Goal: Task Accomplishment & Management: Manage account settings

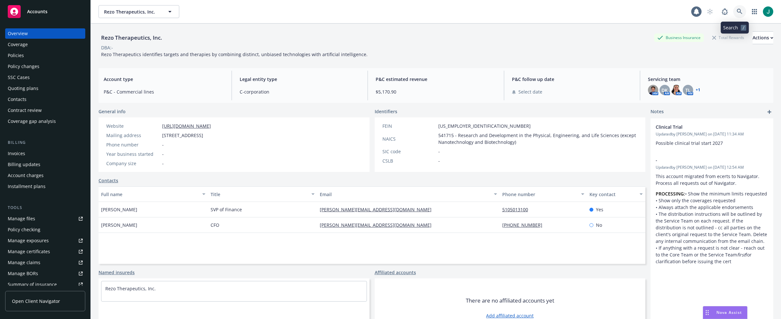
click at [737, 9] on icon at bounding box center [740, 12] width 6 height 6
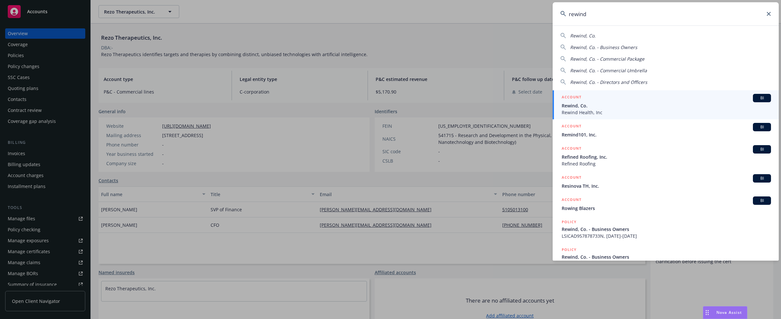
type input "rewind"
click at [599, 108] on span "Rewind, Co." at bounding box center [666, 105] width 209 height 7
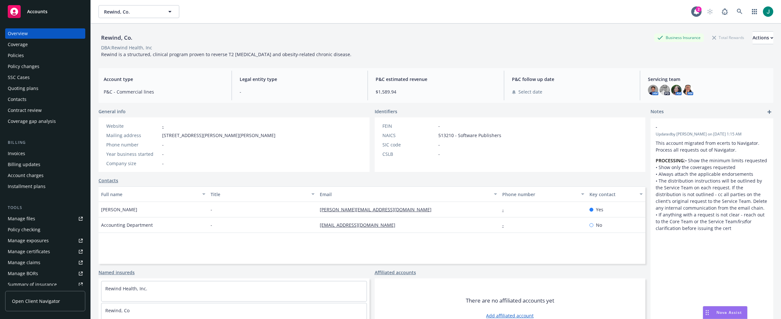
click at [11, 58] on div "Policies" at bounding box center [16, 55] width 16 height 10
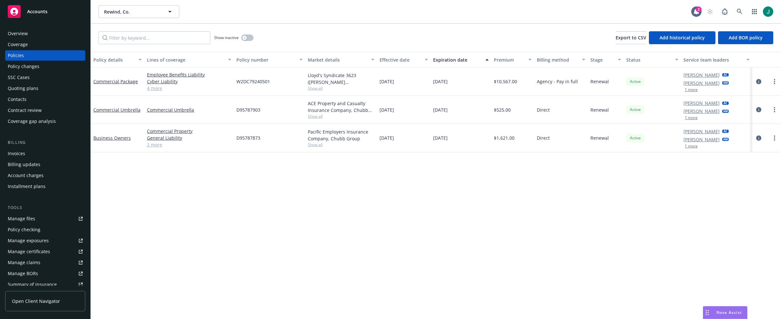
click at [31, 219] on div "Manage files" at bounding box center [21, 219] width 27 height 10
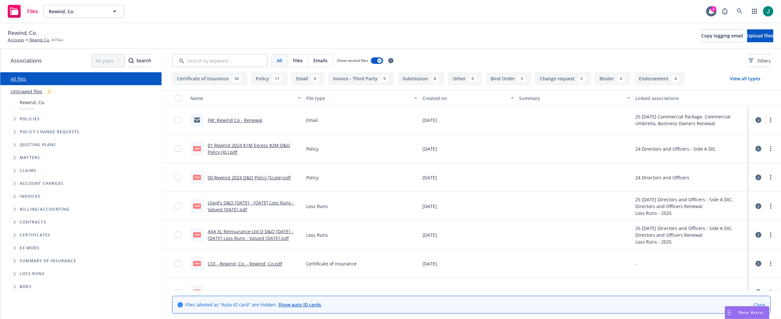
click at [235, 121] on link "FW: Rewind Co - Renewal" at bounding box center [235, 120] width 55 height 6
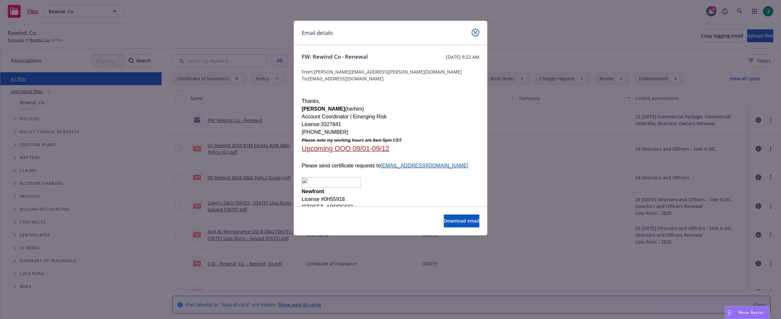
click at [474, 35] on link "close" at bounding box center [476, 33] width 8 height 8
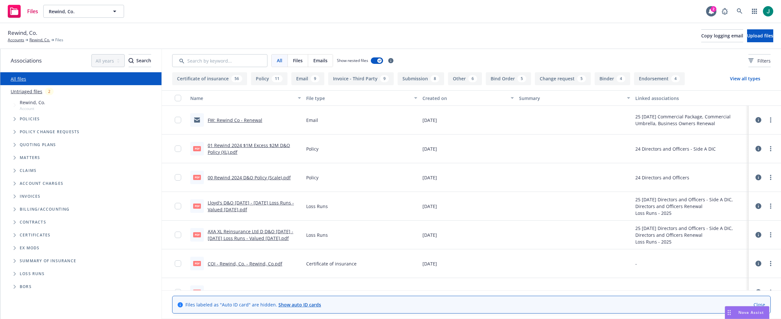
click at [247, 145] on link "01 Rewind 2024 $1M Excess $2M D&O Policy (XL).pdf" at bounding box center [249, 148] width 82 height 13
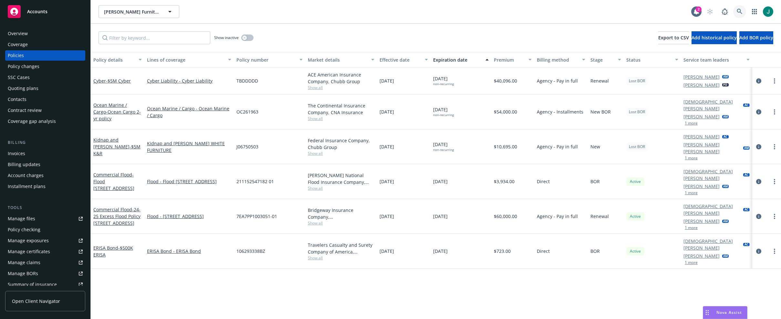
click at [737, 9] on link at bounding box center [739, 11] width 13 height 13
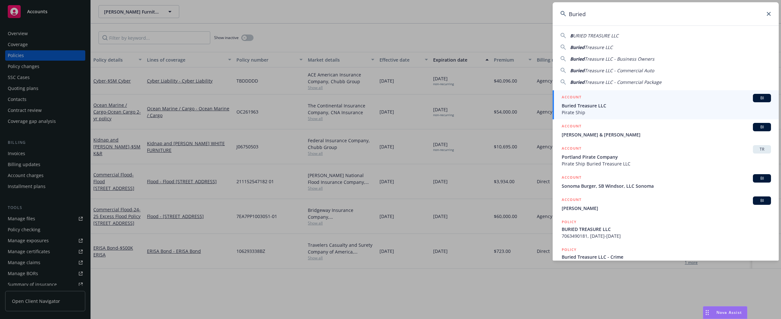
type input "Buried"
click at [606, 108] on span "Buried Treasure LLC" at bounding box center [666, 105] width 209 height 7
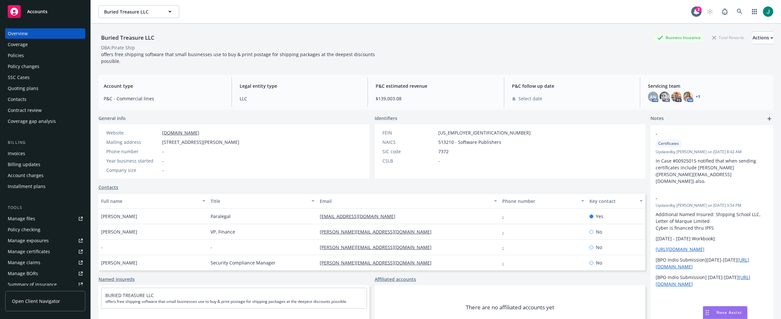
click at [25, 55] on div "Policies" at bounding box center [45, 55] width 75 height 10
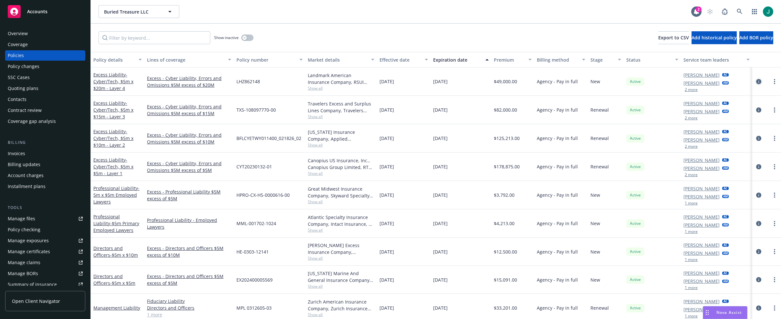
click at [756, 79] on icon "circleInformation" at bounding box center [758, 81] width 5 height 5
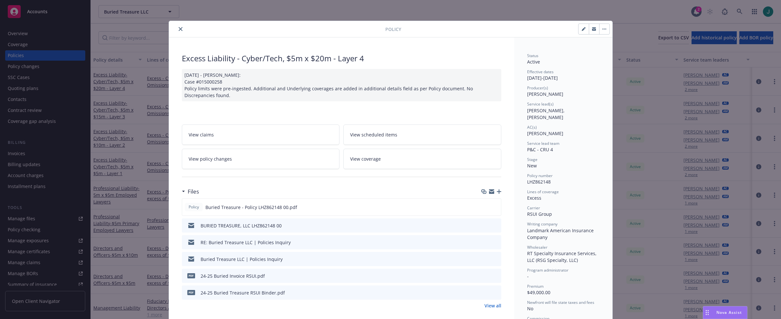
click at [582, 30] on icon "button" at bounding box center [583, 29] width 3 height 3
select select "NEW"
select select "12"
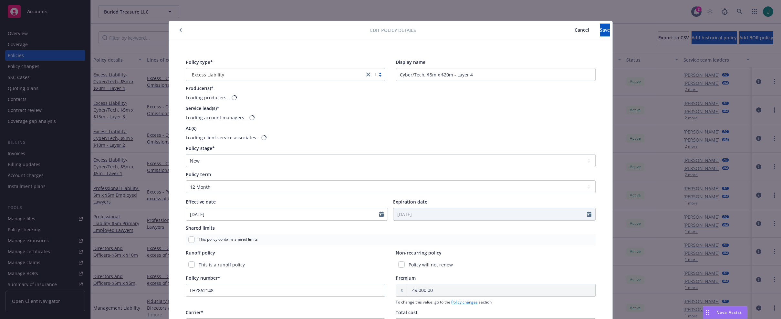
click at [224, 75] on div "Excess Liability" at bounding box center [275, 74] width 172 height 7
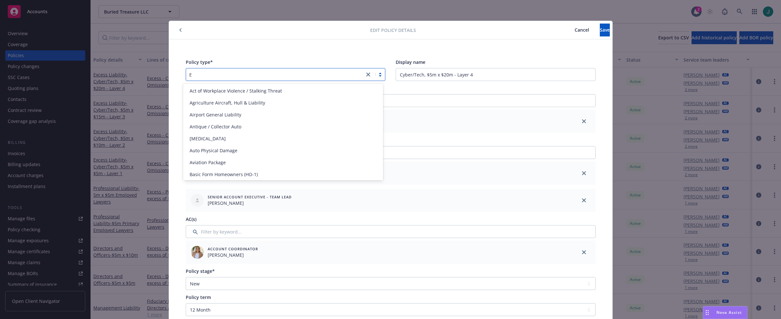
scroll to position [458, 0]
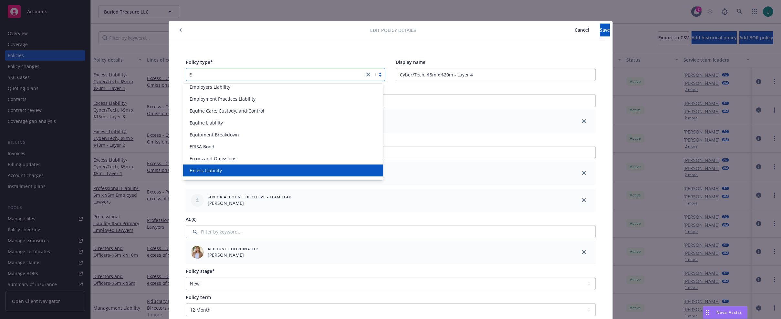
type input "E&"
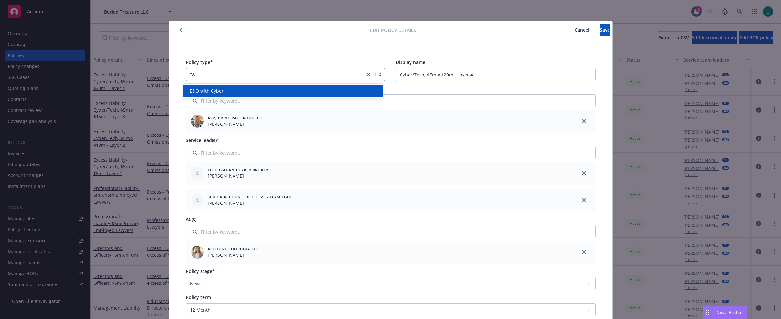
click at [228, 93] on div "E&O with Cyber" at bounding box center [283, 91] width 192 height 7
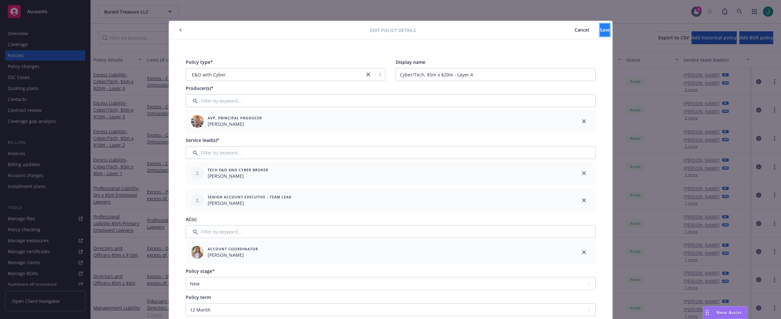
click at [600, 32] on span "Save" at bounding box center [605, 30] width 10 height 6
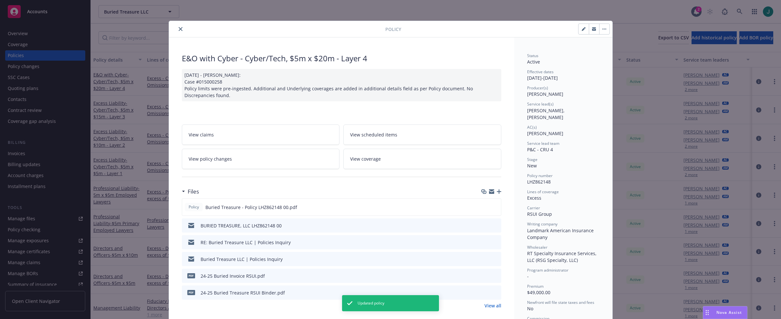
click at [179, 30] on icon "close" at bounding box center [181, 29] width 4 height 4
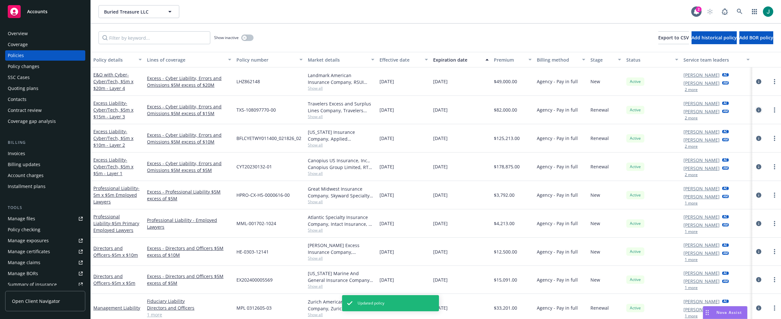
click at [756, 110] on icon "circleInformation" at bounding box center [758, 110] width 5 height 5
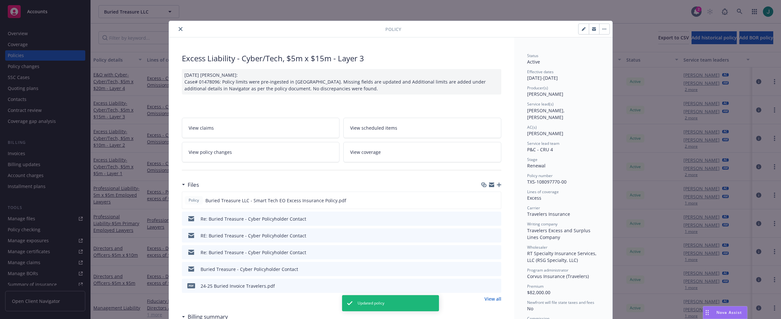
click at [582, 30] on icon "button" at bounding box center [584, 29] width 4 height 4
select select "RENEWAL"
select select "12"
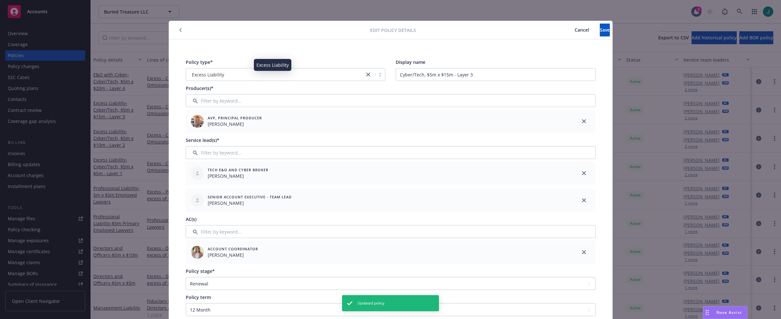
click at [208, 74] on span "Excess Liability" at bounding box center [208, 74] width 32 height 7
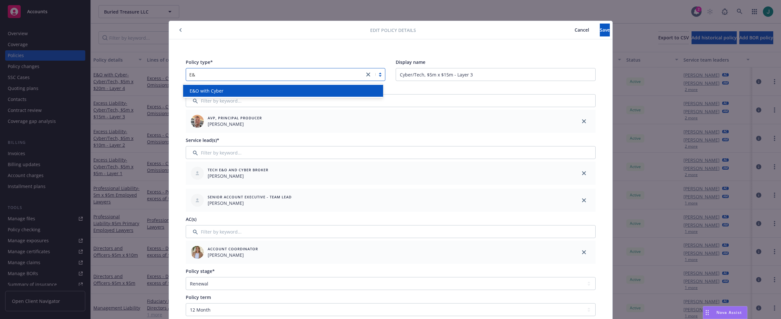
type input "E&O"
click at [217, 93] on span "E&O with Cyber" at bounding box center [207, 91] width 34 height 7
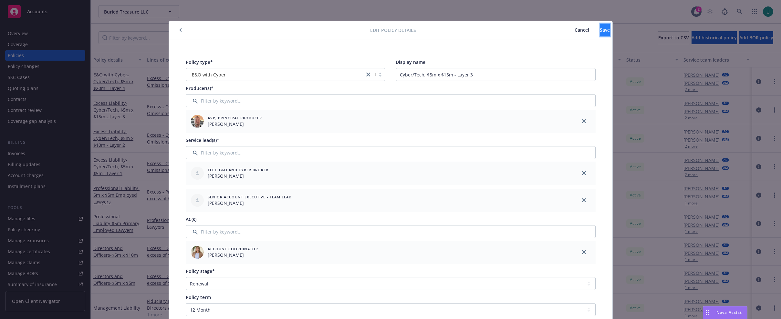
click at [600, 31] on span "Save" at bounding box center [605, 30] width 10 height 6
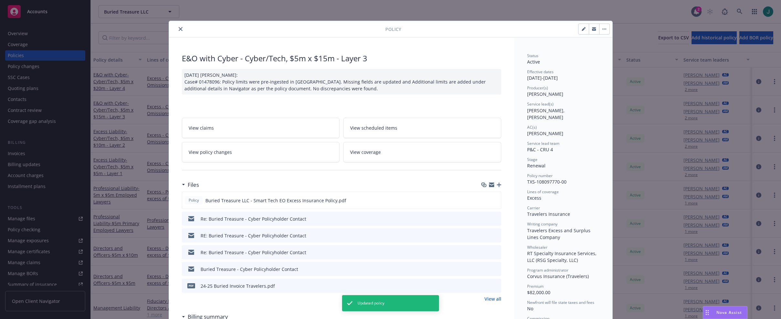
click at [179, 30] on icon "close" at bounding box center [181, 29] width 4 height 4
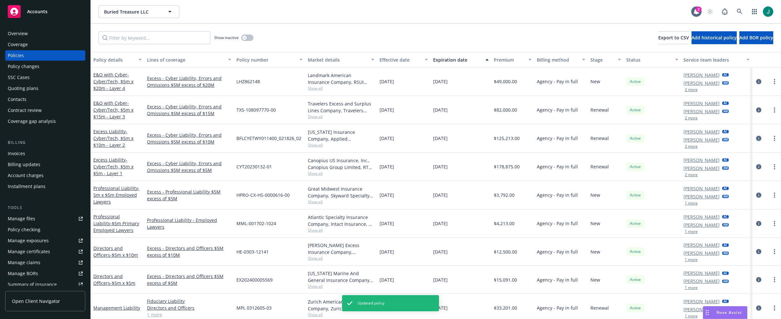
click at [756, 136] on icon "circleInformation" at bounding box center [758, 138] width 5 height 5
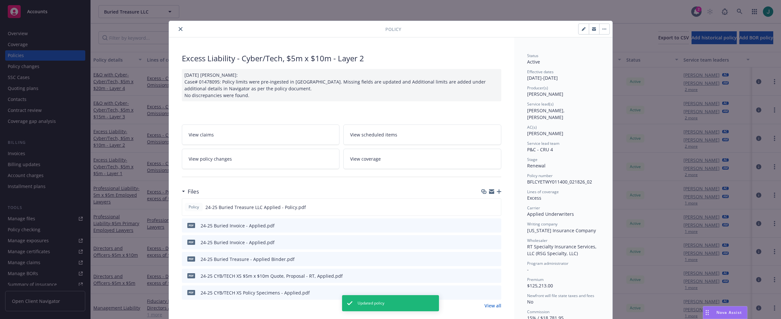
click at [582, 30] on icon "button" at bounding box center [584, 29] width 4 height 4
select select "RENEWAL"
select select "12"
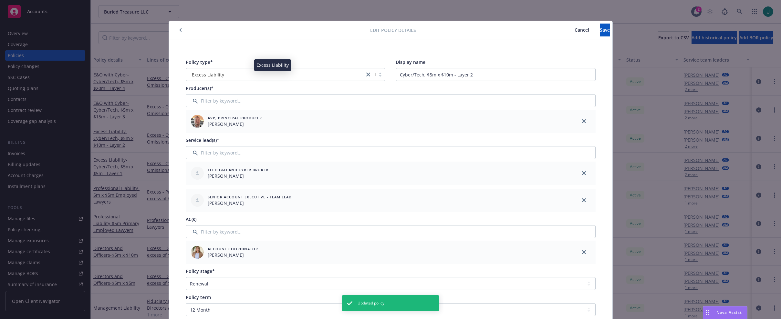
click at [216, 72] on span "Excess Liability" at bounding box center [208, 74] width 32 height 7
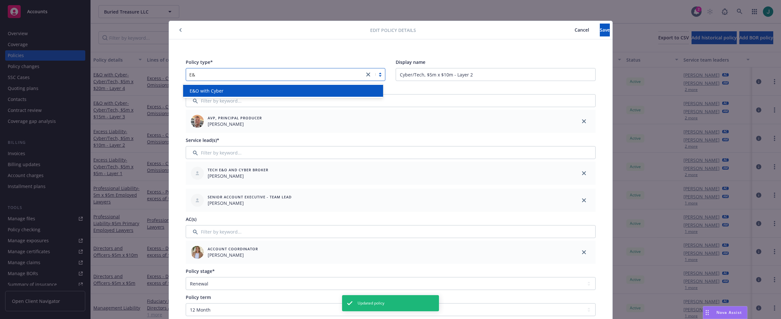
type input "E&O"
click at [224, 92] on div "E&O with Cyber" at bounding box center [283, 91] width 192 height 7
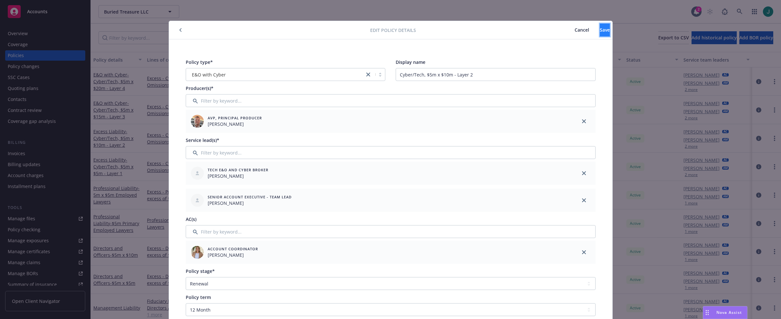
click at [600, 30] on span "Save" at bounding box center [605, 30] width 10 height 6
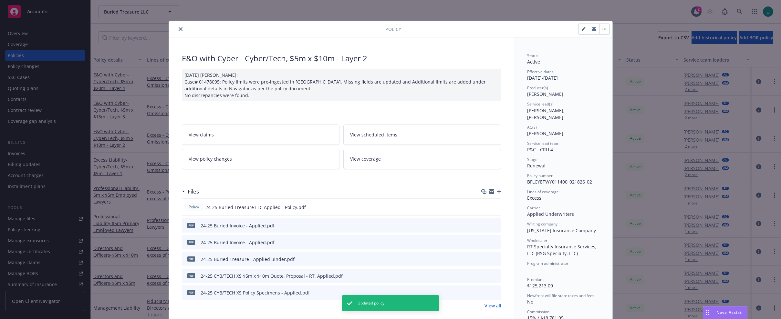
click at [179, 29] on icon "close" at bounding box center [181, 29] width 4 height 4
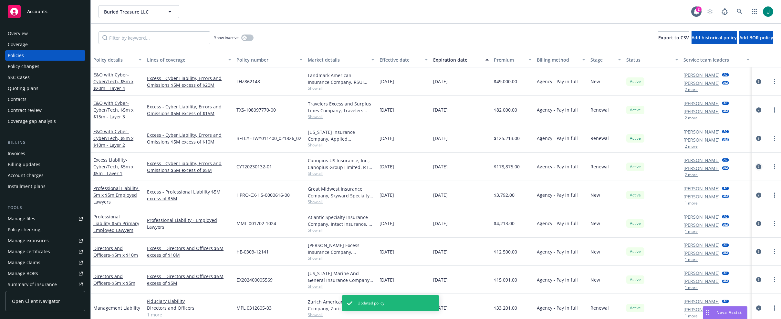
click at [756, 166] on icon "circleInformation" at bounding box center [758, 166] width 5 height 5
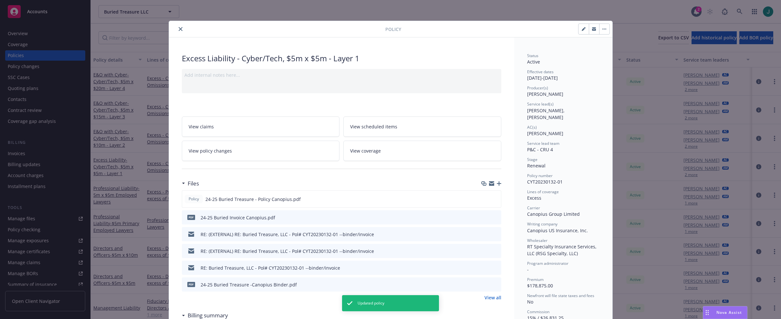
click at [579, 29] on button "button" at bounding box center [584, 29] width 10 height 10
select select "RENEWAL"
select select "12"
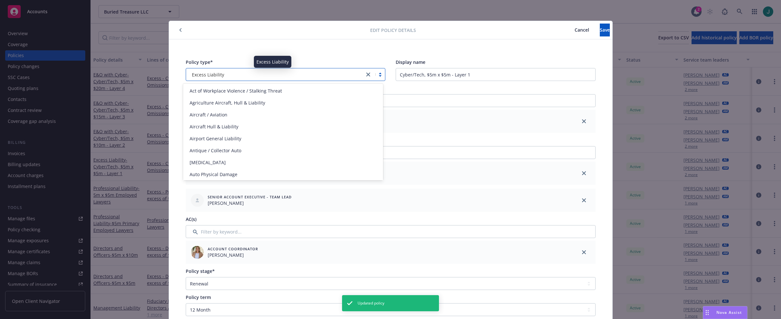
click at [212, 71] on span "Excess Liability" at bounding box center [208, 74] width 32 height 7
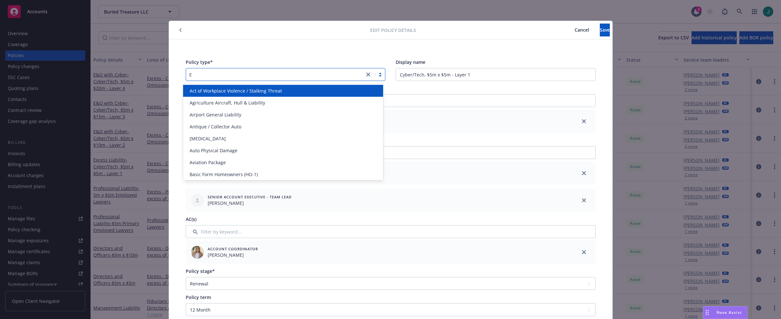
type input "E&"
click at [222, 89] on span "E&O with Cyber" at bounding box center [207, 91] width 34 height 7
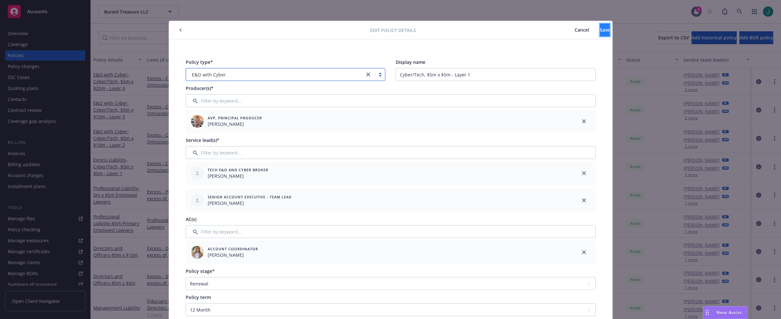
click at [600, 31] on span "Save" at bounding box center [605, 30] width 10 height 6
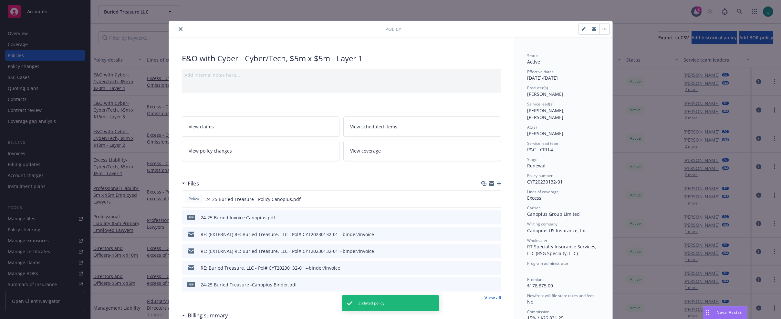
click at [180, 29] on icon "close" at bounding box center [181, 29] width 4 height 4
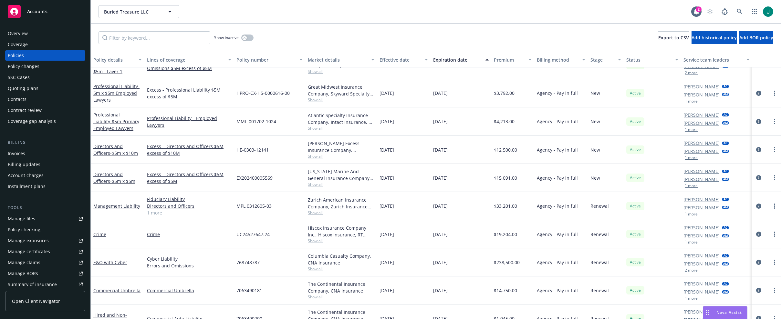
scroll to position [134, 0]
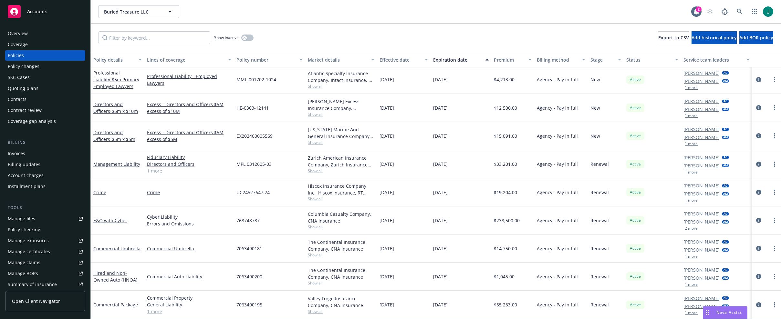
click at [624, 89] on div "Active" at bounding box center [652, 80] width 57 height 28
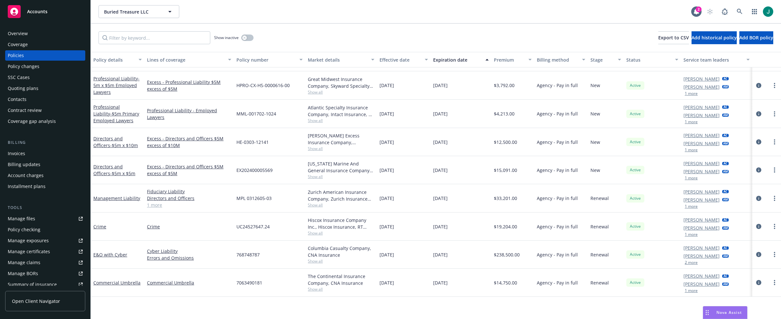
scroll to position [0, 0]
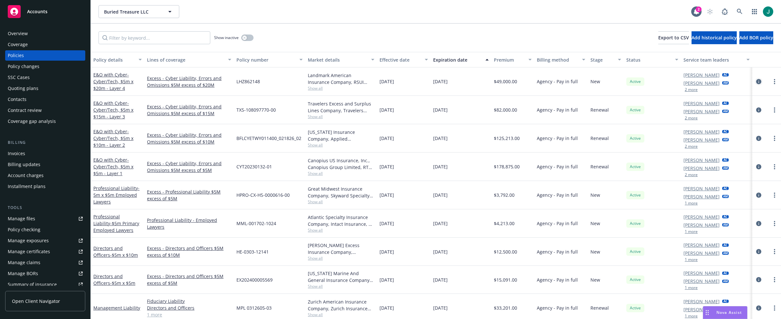
click at [756, 82] on icon "circleInformation" at bounding box center [758, 81] width 5 height 5
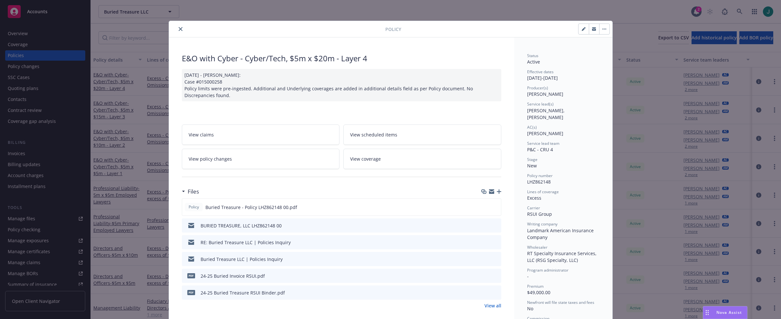
scroll to position [19, 0]
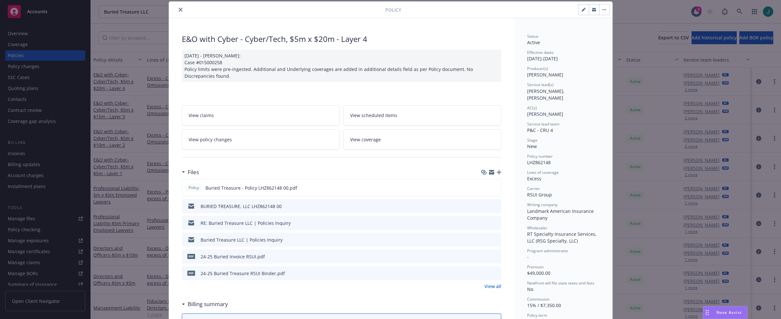
click at [179, 9] on icon "close" at bounding box center [181, 10] width 4 height 4
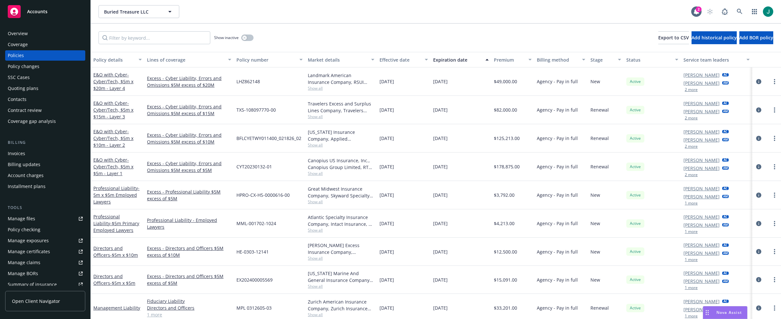
drag, startPoint x: 445, startPoint y: 44, endPoint x: 467, endPoint y: 44, distance: 22.0
click at [445, 44] on div "Show inactive Export to CSV Add historical policy Add BOR policy" at bounding box center [436, 38] width 690 height 28
click at [737, 9] on link at bounding box center [739, 11] width 13 height 13
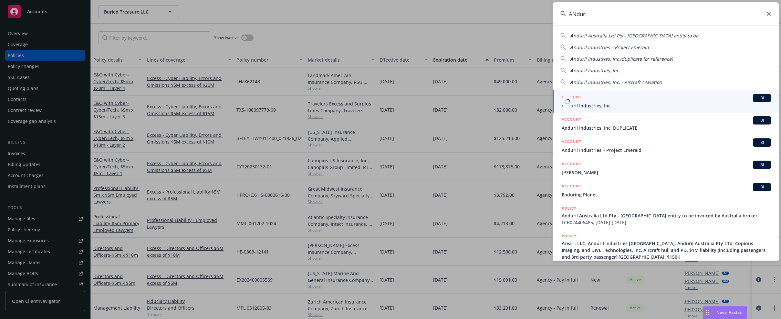
type input "ANduri"
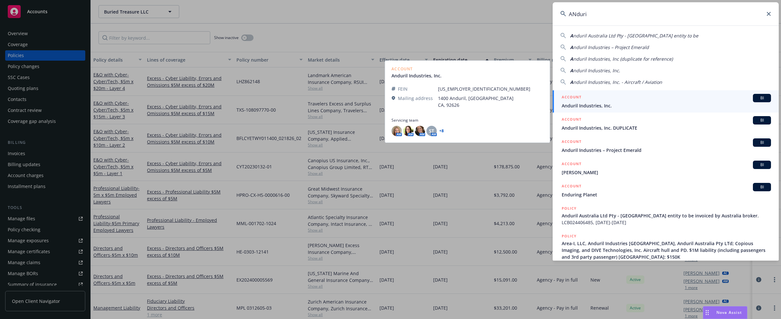
click at [603, 103] on span "Anduril Industries, Inc." at bounding box center [666, 105] width 209 height 7
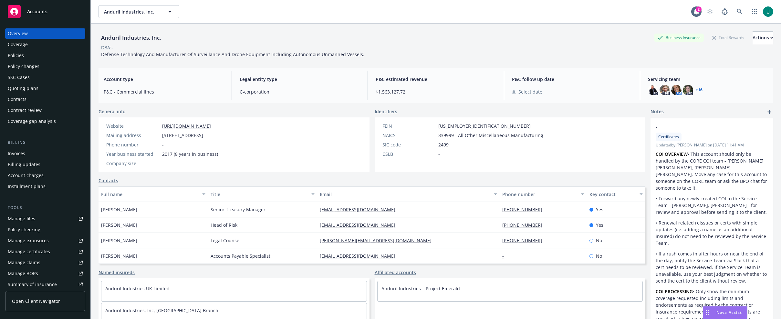
click at [16, 50] on div "Policies" at bounding box center [16, 55] width 16 height 10
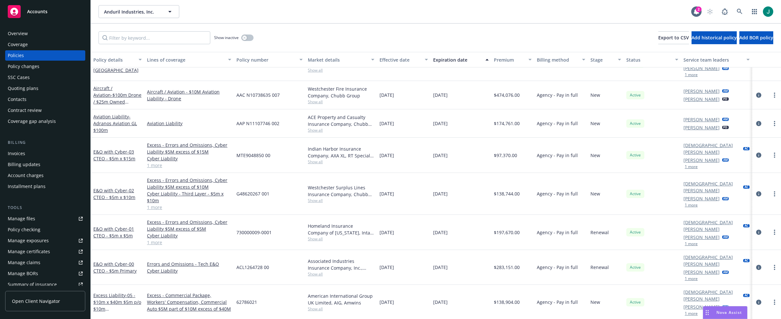
scroll to position [904, 0]
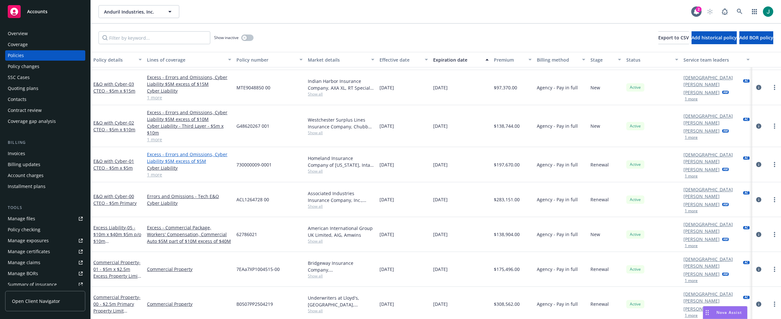
click at [187, 163] on link "Excess - Errors and Omissions, Cyber Liability $5M excess of $5M" at bounding box center [189, 158] width 84 height 14
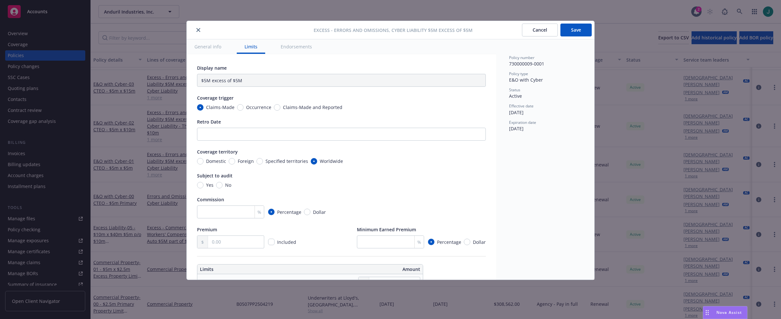
type input "Errors and Omissions, Cyber Liability $5M excess of $5M"
click at [199, 30] on icon "close" at bounding box center [198, 30] width 4 height 4
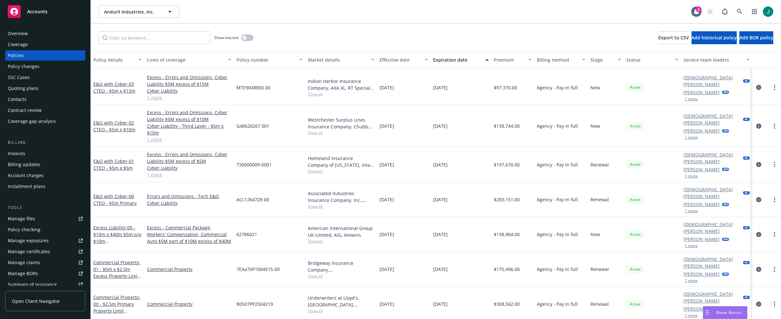
click at [451, 108] on div "[DATE]" at bounding box center [461, 126] width 61 height 42
click at [737, 12] on icon at bounding box center [740, 12] width 6 height 6
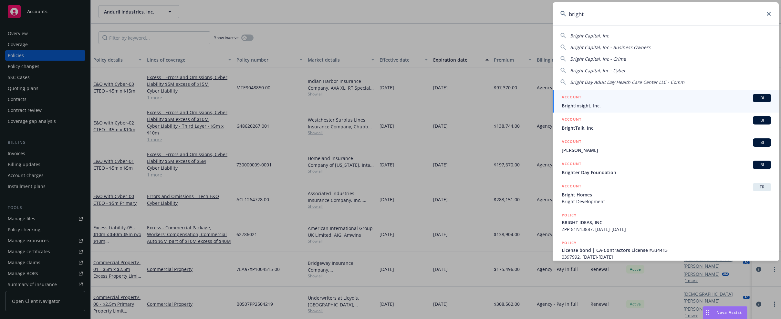
type input "bright"
click at [602, 101] on div "ACCOUNT BI" at bounding box center [666, 98] width 209 height 8
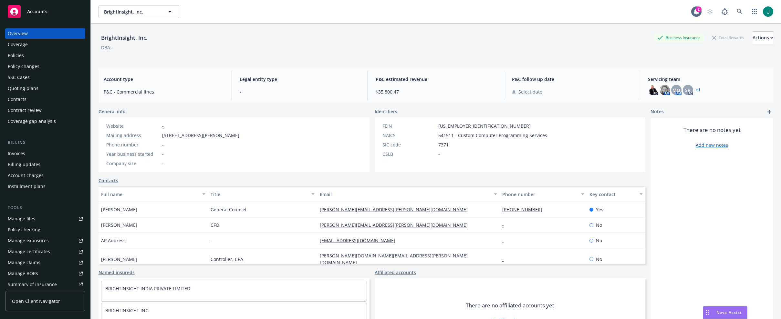
click at [21, 54] on div "Policies" at bounding box center [16, 55] width 16 height 10
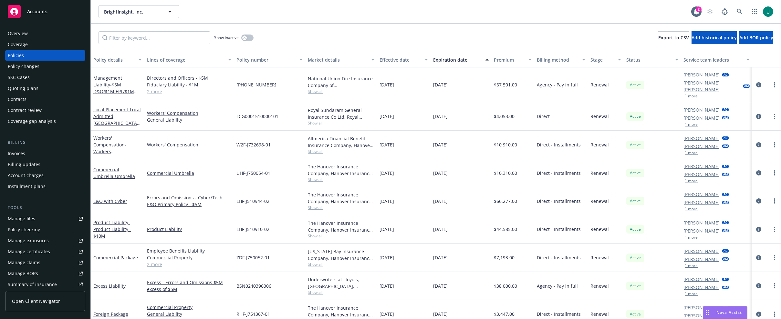
scroll to position [3, 0]
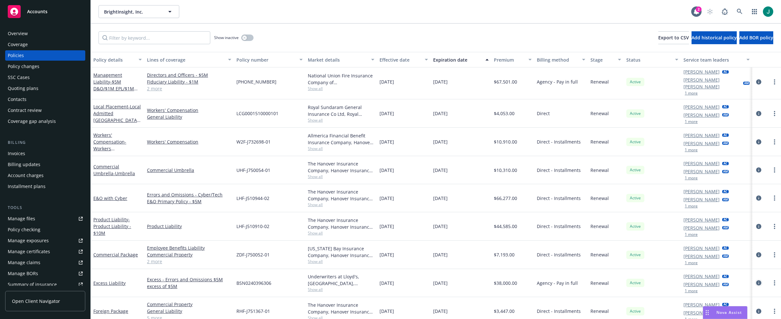
click at [756, 281] on icon "circleInformation" at bounding box center [758, 283] width 5 height 5
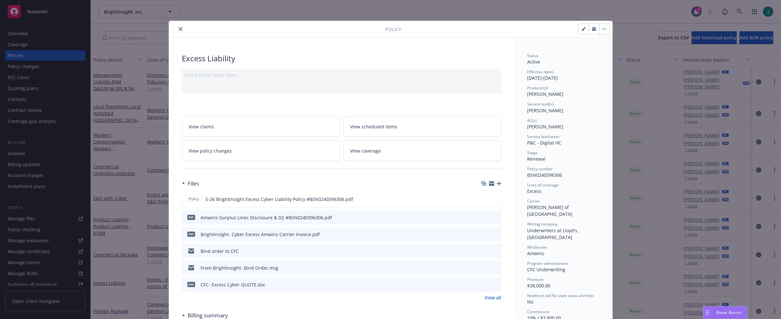
click at [579, 30] on button "button" at bounding box center [584, 29] width 10 height 10
select select "RENEWAL"
select select "12"
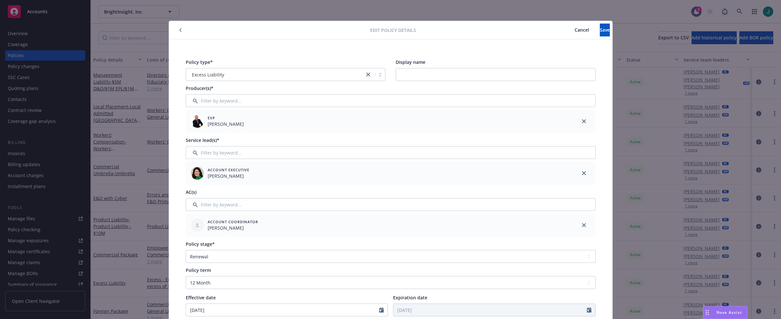
click at [197, 72] on span "Excess Liability" at bounding box center [208, 74] width 32 height 7
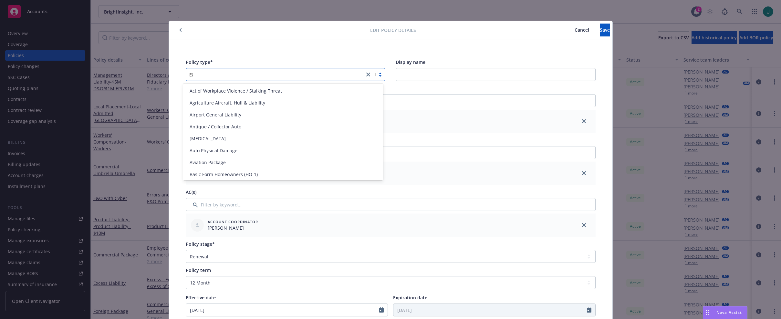
type input "E&O"
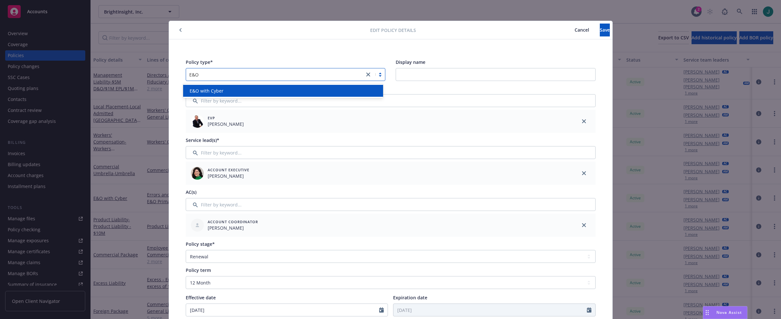
click at [222, 91] on span "E&O with Cyber" at bounding box center [207, 91] width 34 height 7
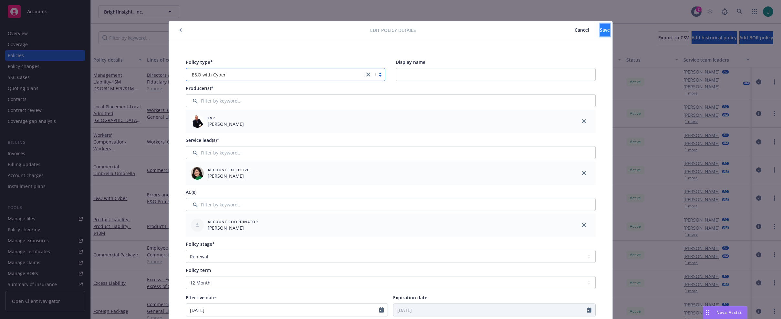
click at [600, 33] on button "Save" at bounding box center [605, 30] width 10 height 13
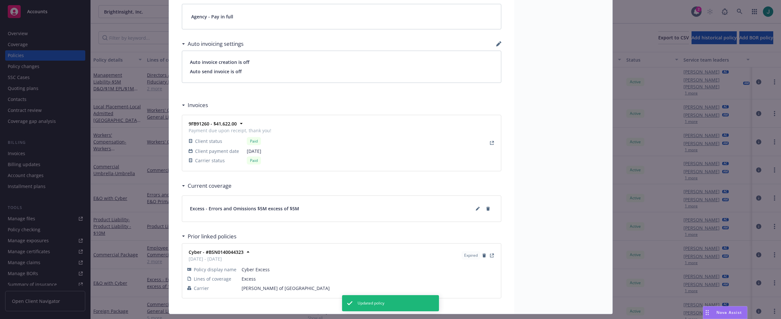
scroll to position [518, 0]
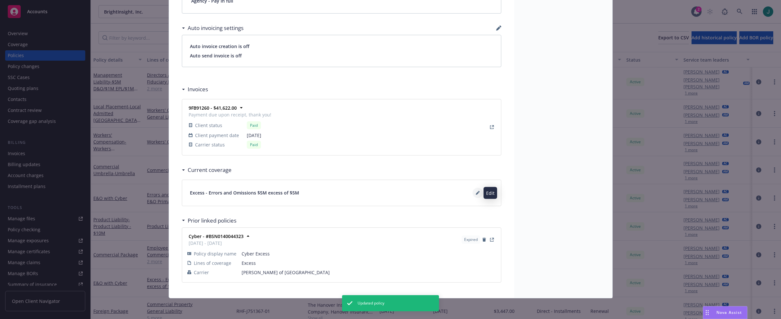
click at [473, 196] on button at bounding box center [478, 193] width 10 height 10
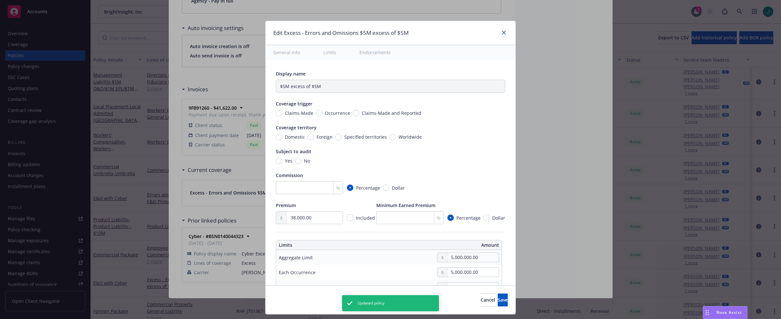
type input "Errors and Omissions $5M excess of $5M"
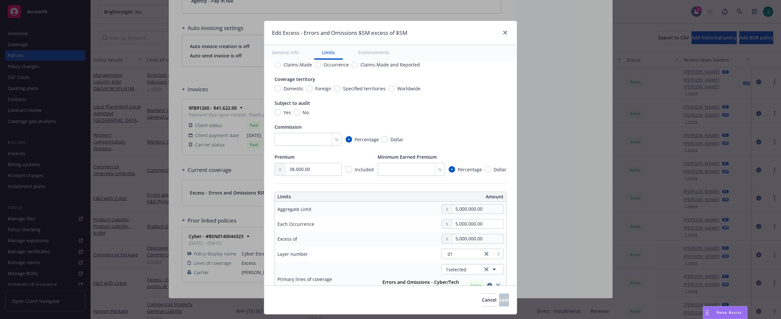
scroll to position [0, 0]
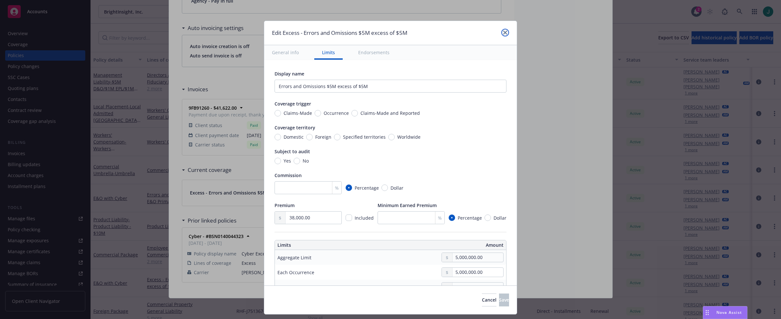
click at [503, 36] on link "close" at bounding box center [505, 33] width 8 height 8
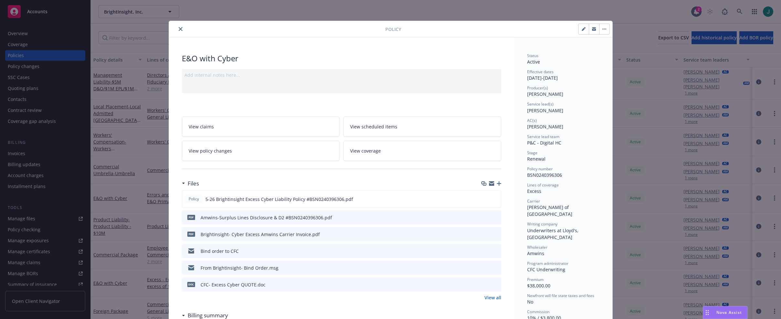
click at [179, 28] on icon "close" at bounding box center [181, 29] width 4 height 4
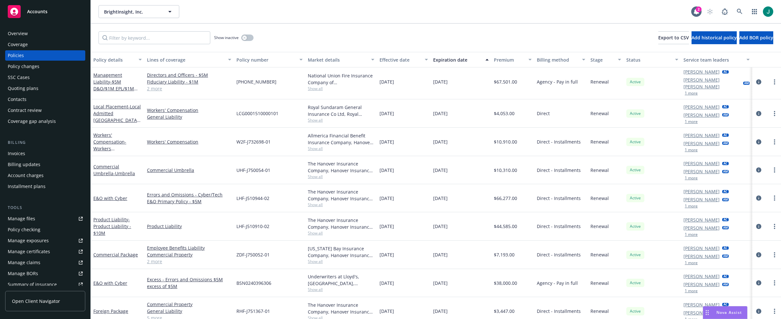
click at [580, 232] on div "Direct - Installments" at bounding box center [561, 227] width 54 height 28
